Goal: Find specific page/section: Find specific page/section

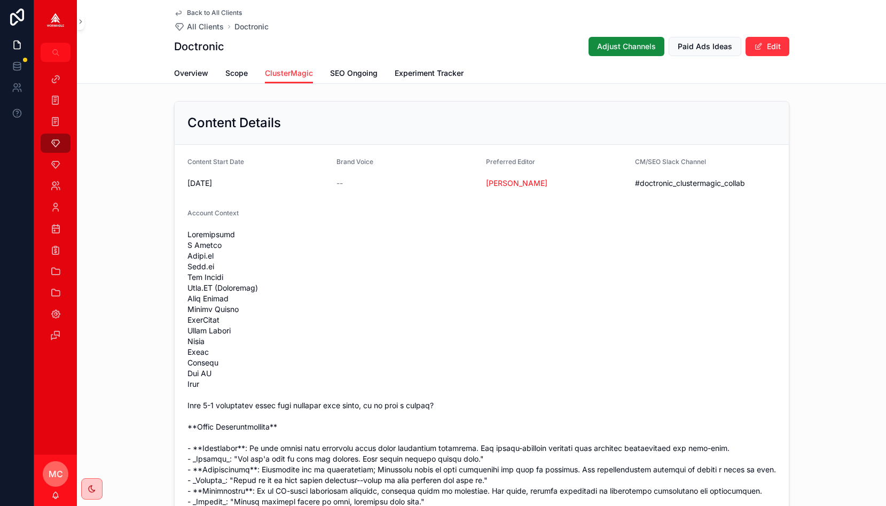
scroll to position [0, 69]
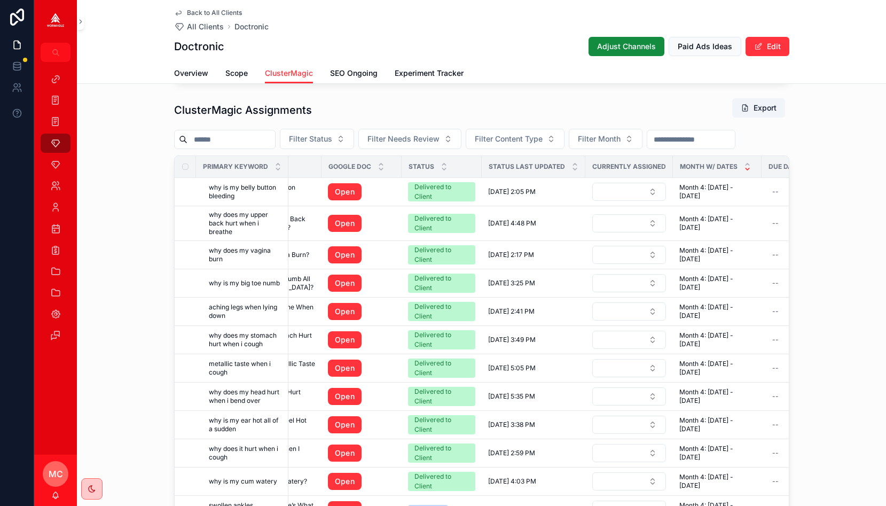
click at [129, 330] on div "ClusterMagic Assignments Export Filter Status Filter Needs Review Filter Conten…" at bounding box center [481, 316] width 809 height 446
click at [196, 12] on span "Back to All Clients" at bounding box center [214, 13] width 55 height 9
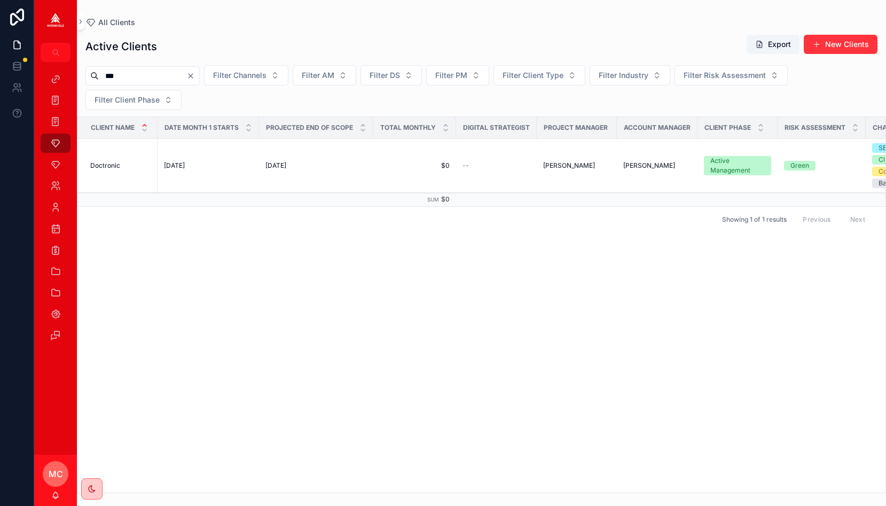
click at [195, 74] on icon "Clear" at bounding box center [190, 76] width 9 height 9
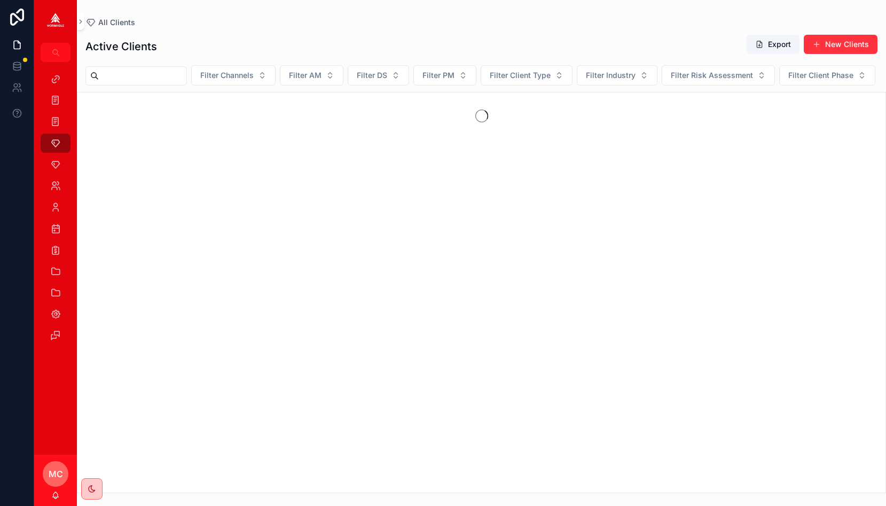
click at [175, 74] on input "scrollable content" at bounding box center [143, 75] width 88 height 15
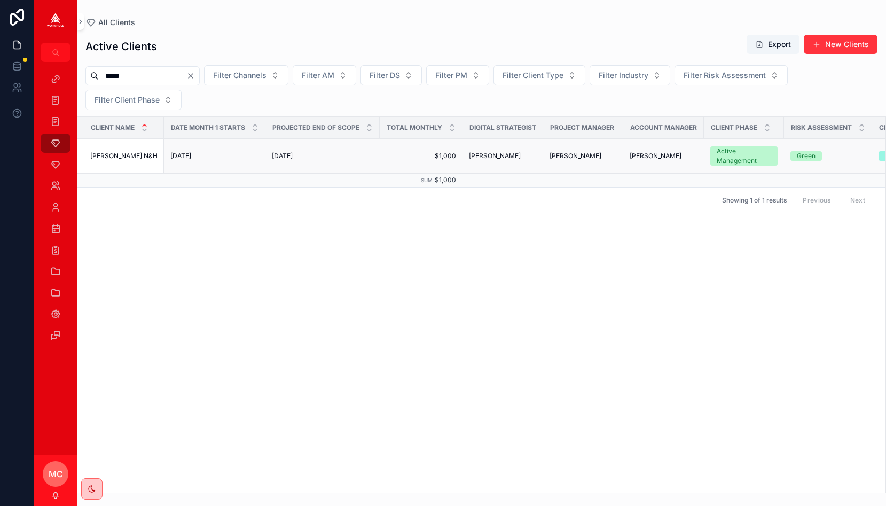
type input "*****"
click at [112, 162] on td "[PERSON_NAME] N&H [PERSON_NAME] N&H" at bounding box center [120, 156] width 86 height 35
click at [111, 149] on td "[PERSON_NAME] N&H [PERSON_NAME] N&H" at bounding box center [120, 156] width 86 height 35
click at [112, 156] on span "[PERSON_NAME] N&H" at bounding box center [123, 156] width 67 height 9
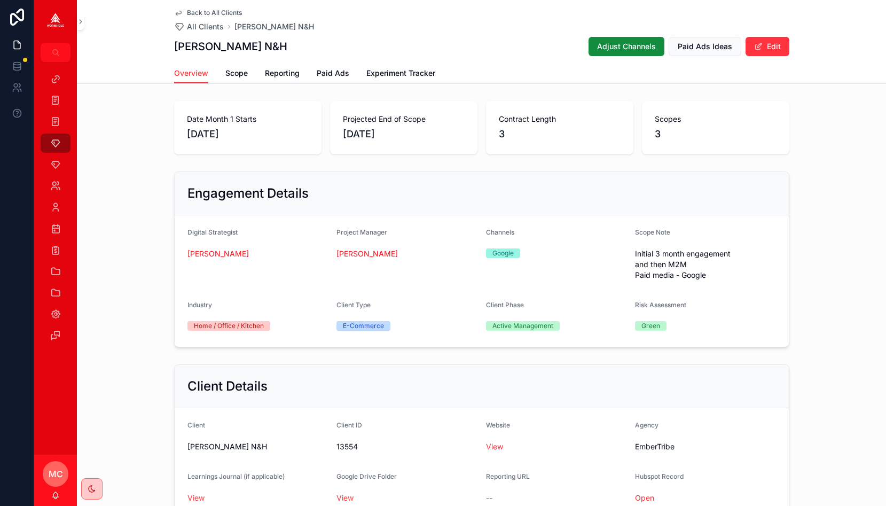
click at [318, 156] on div "Date Month 1 Starts [DATE] Projected End of Scope [DATE] Contract Length 3 Scop…" at bounding box center [481, 128] width 809 height 62
click at [54, 265] on div "Collections" at bounding box center [55, 271] width 17 height 17
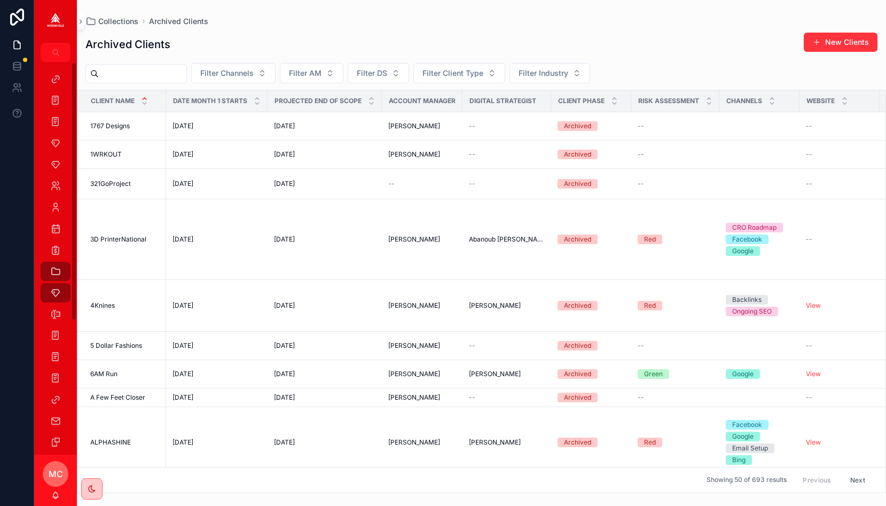
click at [75, 23] on div "scrollable content" at bounding box center [55, 21] width 43 height 43
click at [80, 23] on icon "scrollable content" at bounding box center [80, 22] width 7 height 8
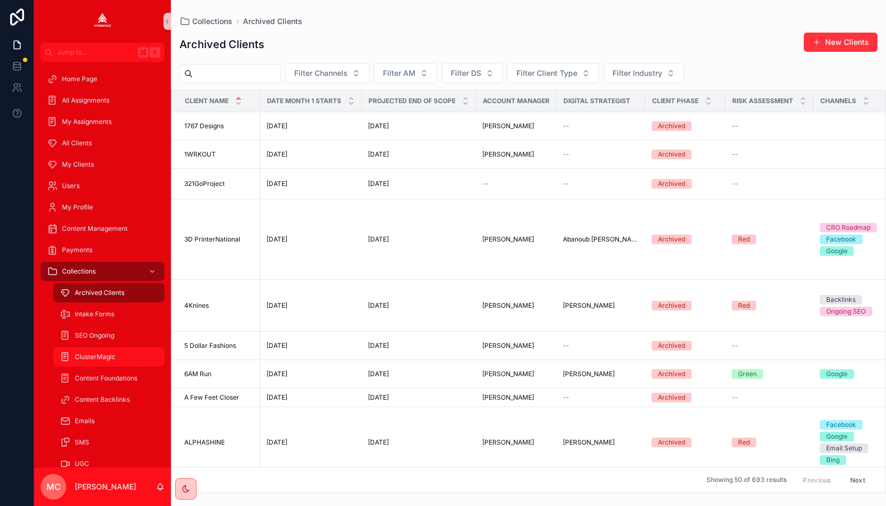
click at [108, 361] on div "ClusterMagic" at bounding box center [109, 356] width 98 height 17
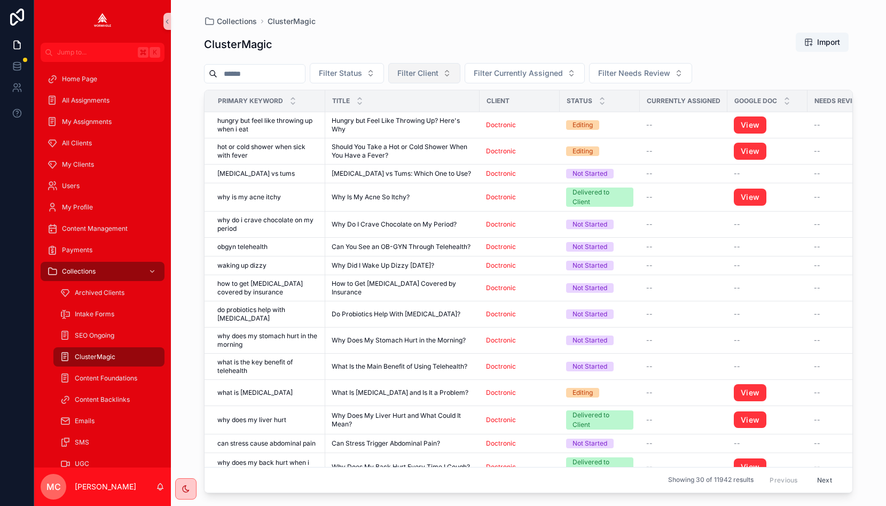
click at [431, 75] on span "Filter Client" at bounding box center [417, 73] width 41 height 11
type input "*****"
click at [402, 112] on span "[PERSON_NAME] N&H" at bounding box center [414, 116] width 80 height 11
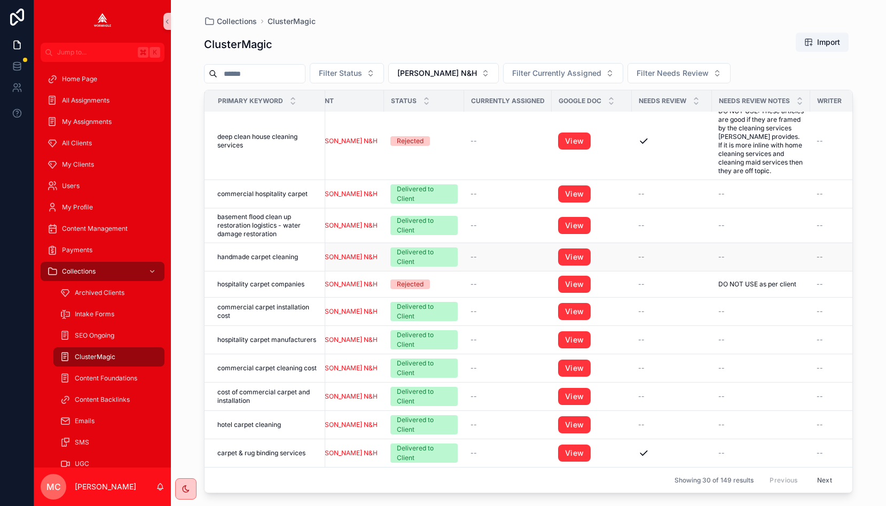
scroll to position [586, 295]
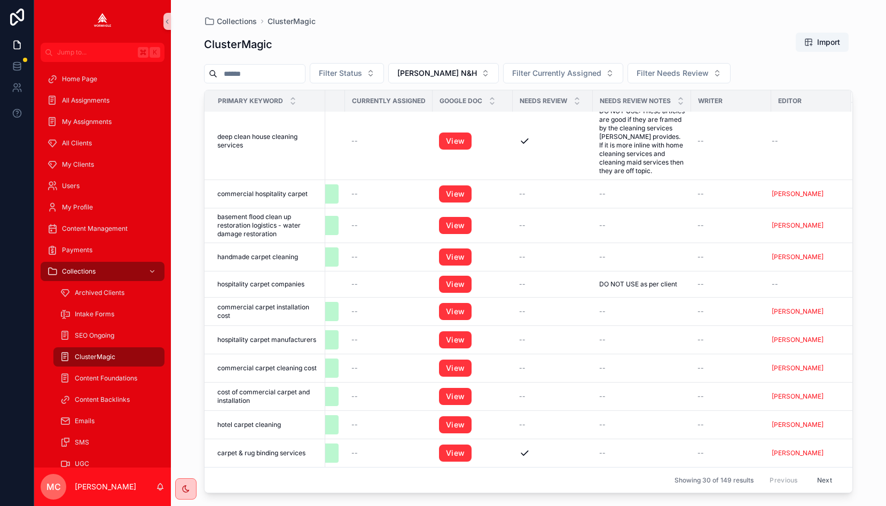
click at [824, 481] on button "Next" at bounding box center [824, 479] width 30 height 17
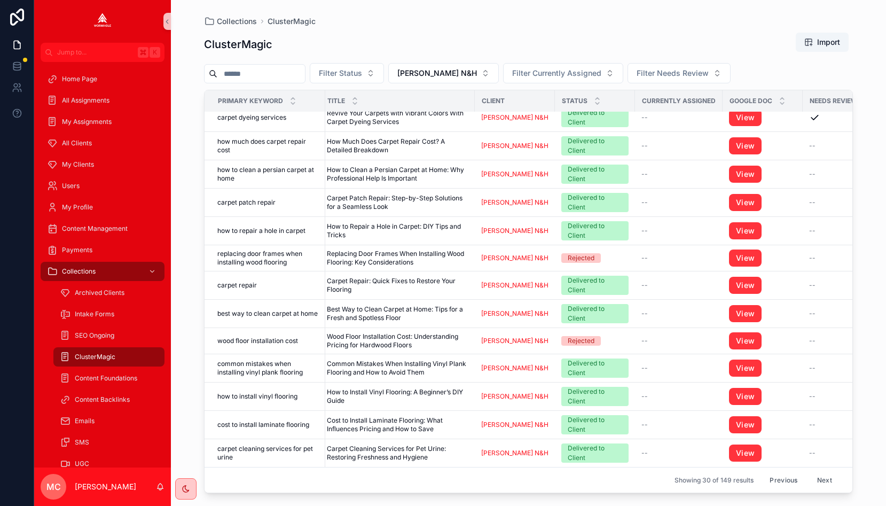
scroll to position [487, 0]
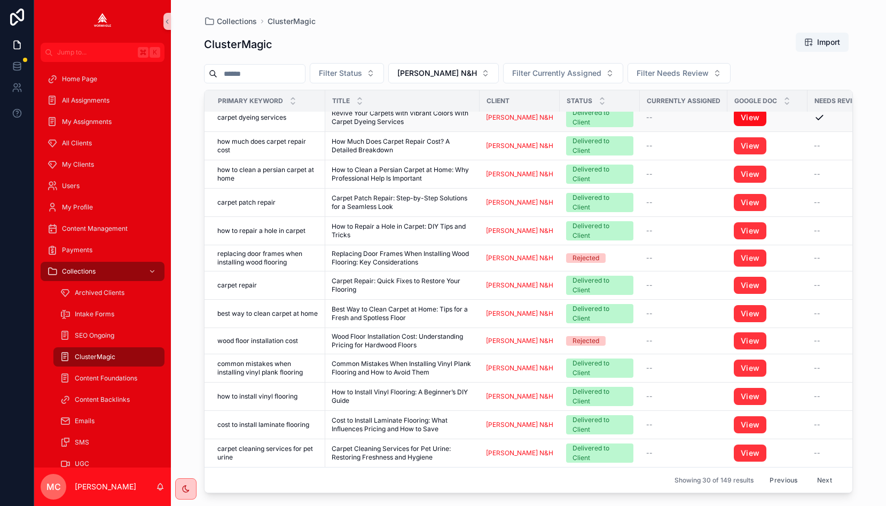
click at [757, 117] on link "View" at bounding box center [749, 117] width 33 height 17
